Goal: Find specific page/section: Find specific page/section

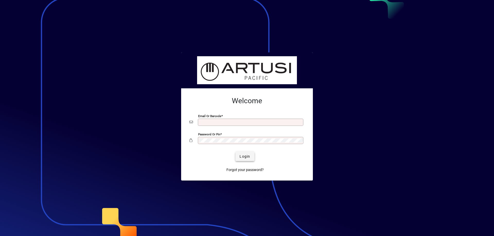
type input "**********"
click at [246, 157] on span "Login" at bounding box center [244, 156] width 11 height 5
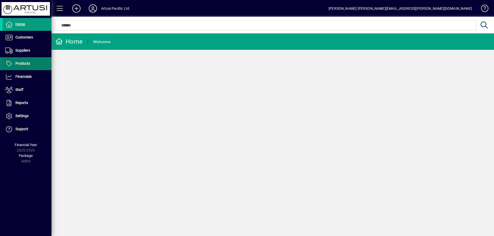
click at [24, 62] on span "Products" at bounding box center [22, 63] width 15 height 4
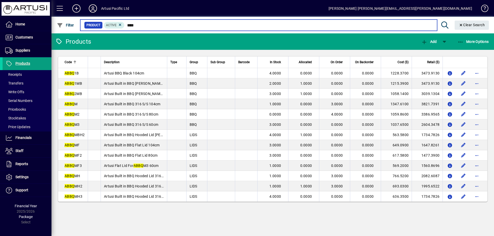
type input "****"
